Goal: Transaction & Acquisition: Book appointment/travel/reservation

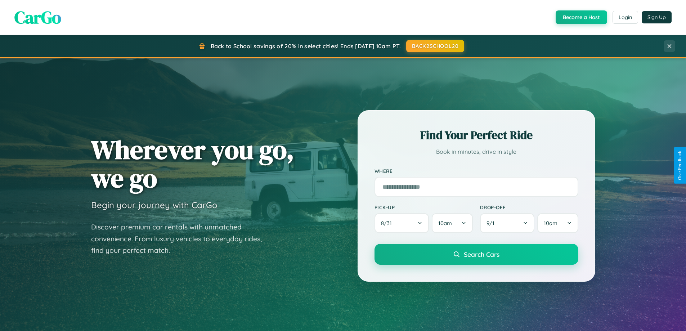
scroll to position [310, 0]
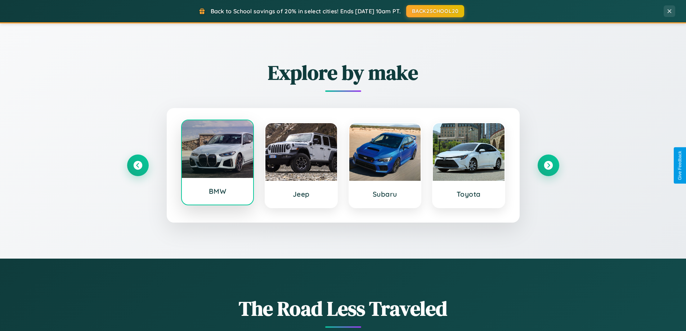
click at [217, 164] on div at bounding box center [218, 149] width 72 height 58
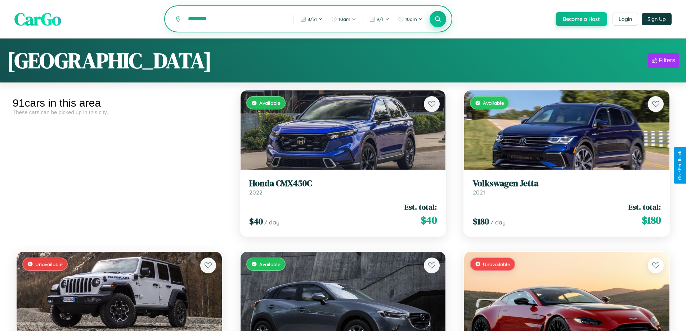
type input "*********"
click at [437, 19] on icon at bounding box center [437, 18] width 7 height 7
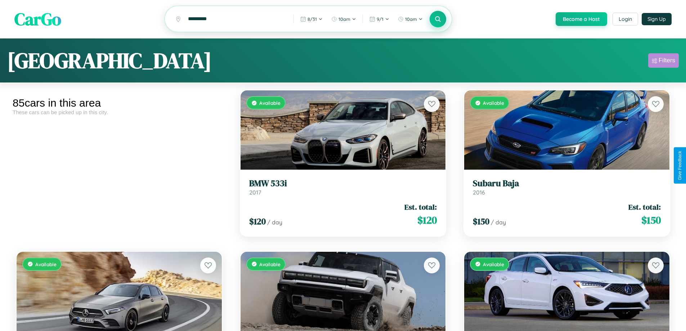
click at [663, 62] on div "Filters" at bounding box center [666, 60] width 17 height 7
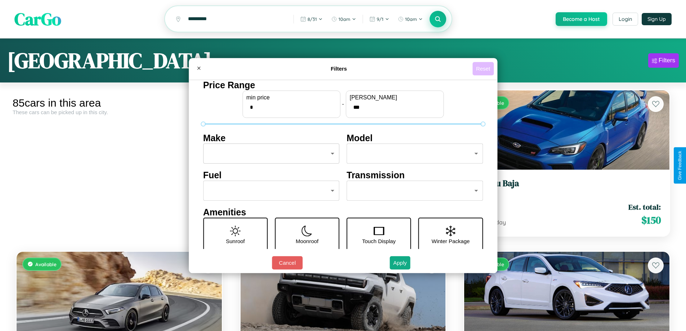
click at [484, 68] on button "Reset" at bounding box center [482, 68] width 21 height 13
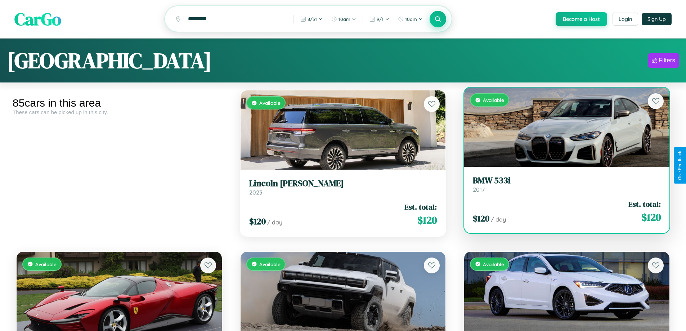
click at [562, 186] on link "BMW 533i 2017" at bounding box center [567, 184] width 188 height 18
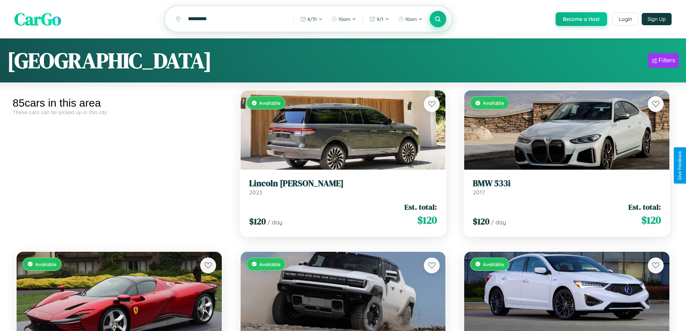
scroll to position [2519, 0]
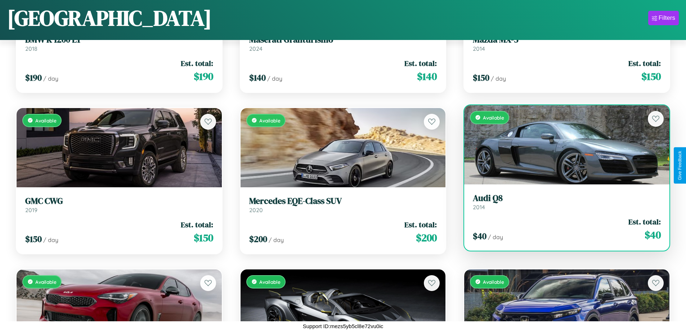
click at [562, 204] on link "Audi Q8 2014" at bounding box center [567, 202] width 188 height 18
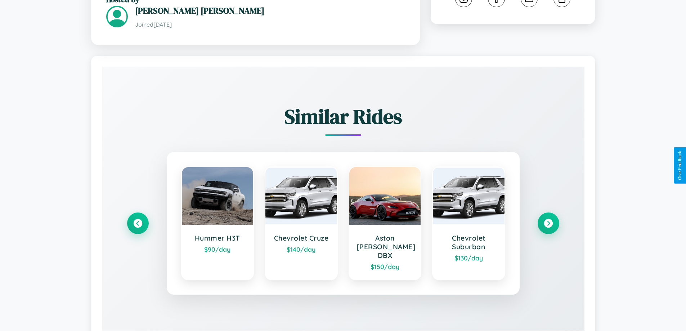
scroll to position [422, 0]
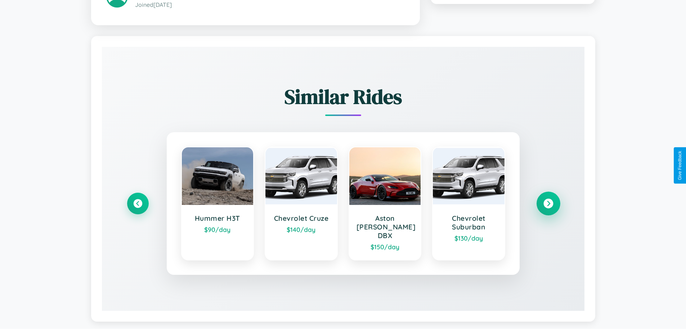
click at [548, 200] on icon at bounding box center [548, 203] width 10 height 10
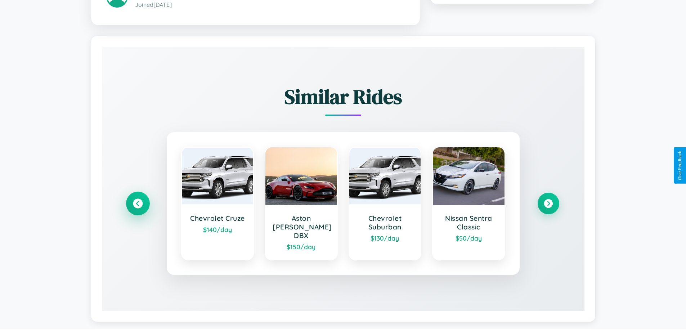
click at [137, 200] on icon at bounding box center [138, 203] width 10 height 10
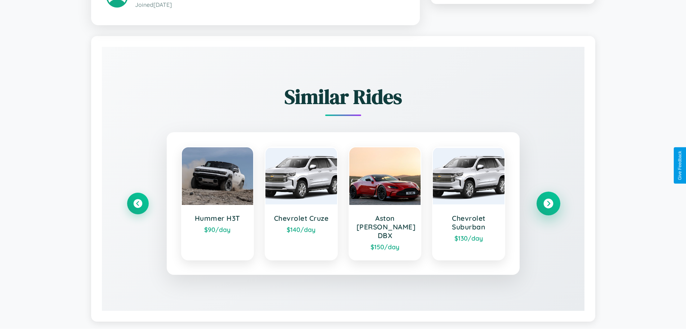
click at [548, 200] on icon at bounding box center [548, 203] width 10 height 10
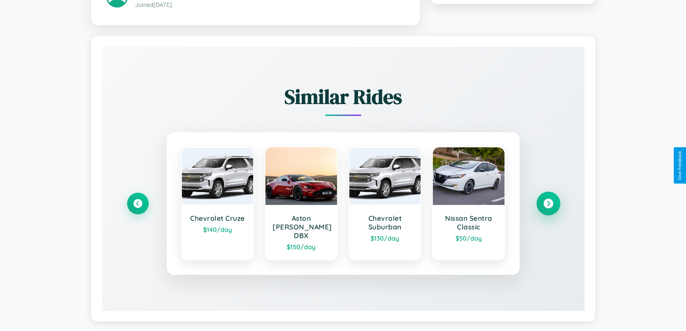
click at [548, 200] on icon at bounding box center [548, 203] width 10 height 10
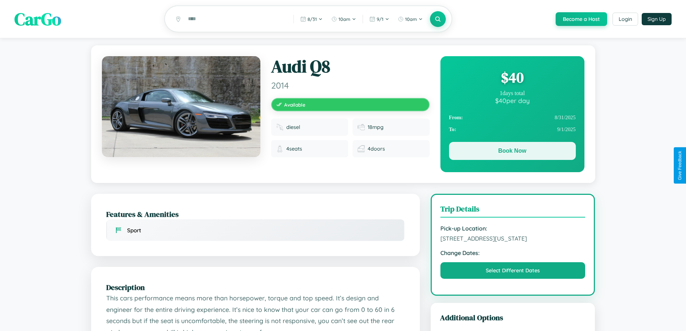
click at [512, 152] on button "Book Now" at bounding box center [512, 151] width 127 height 18
